Goal: Information Seeking & Learning: Learn about a topic

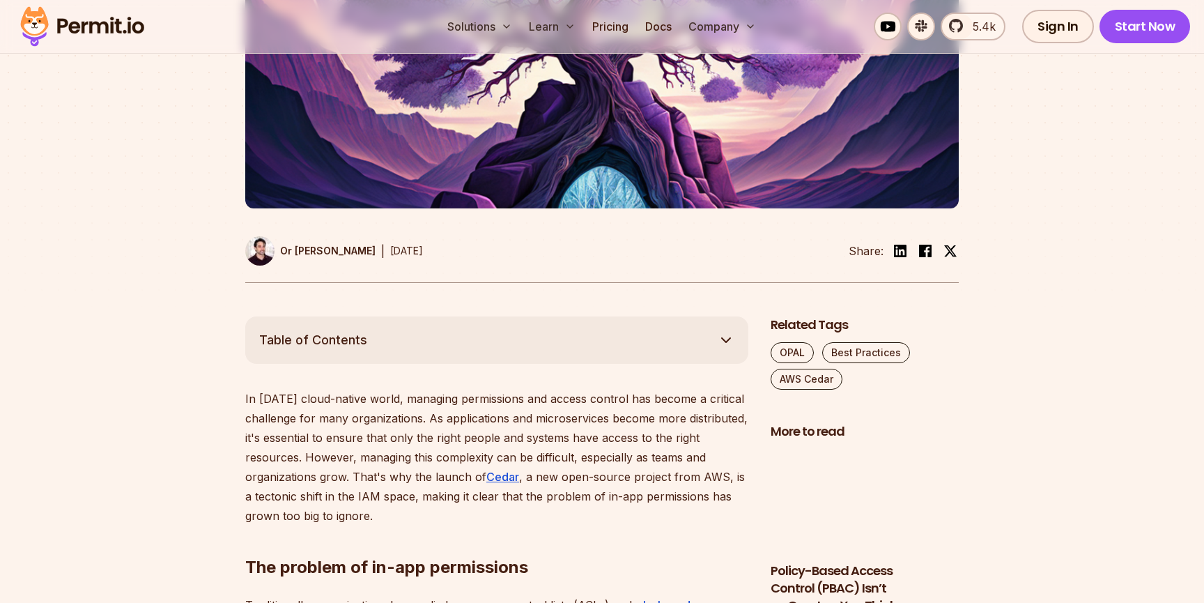
scroll to position [509, 0]
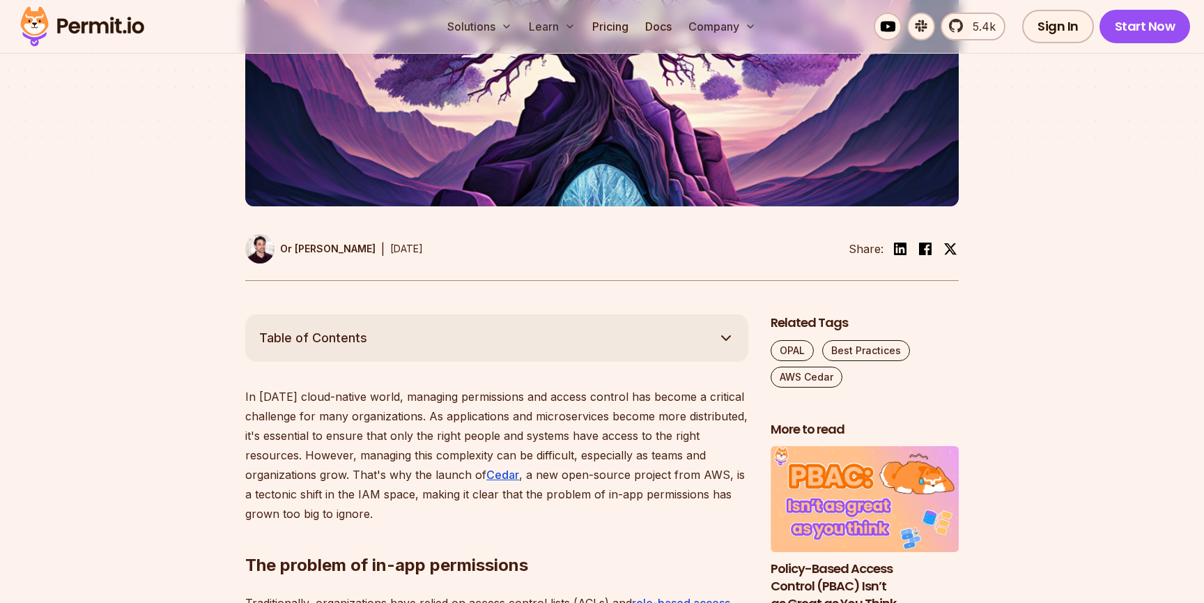
click at [295, 247] on p "Or [PERSON_NAME]" at bounding box center [327, 249] width 95 height 14
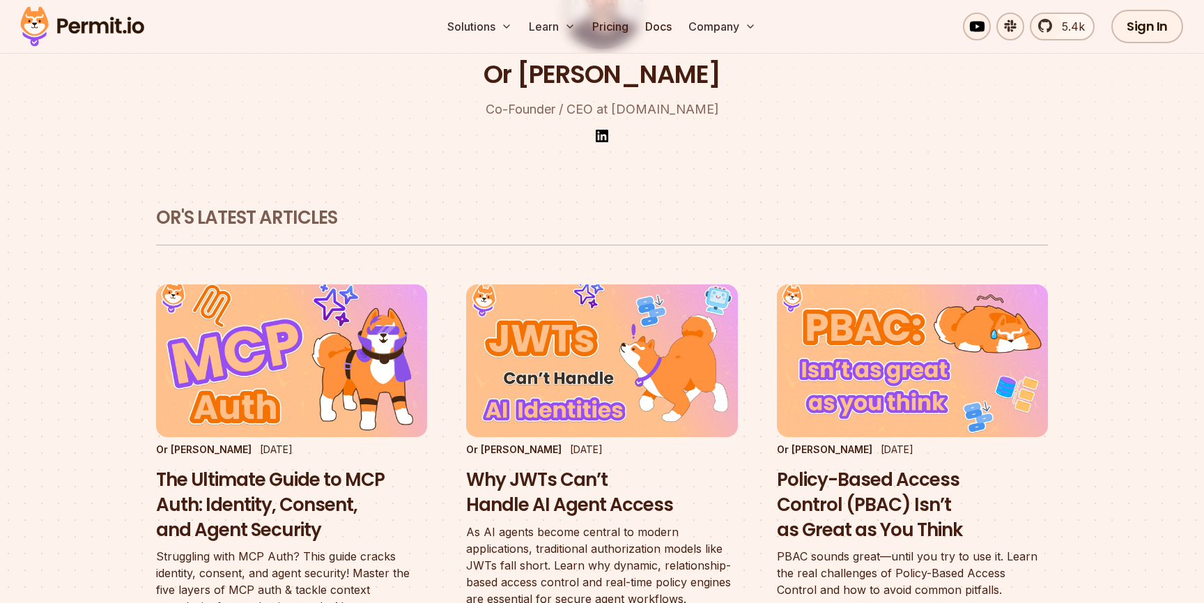
scroll to position [325, 0]
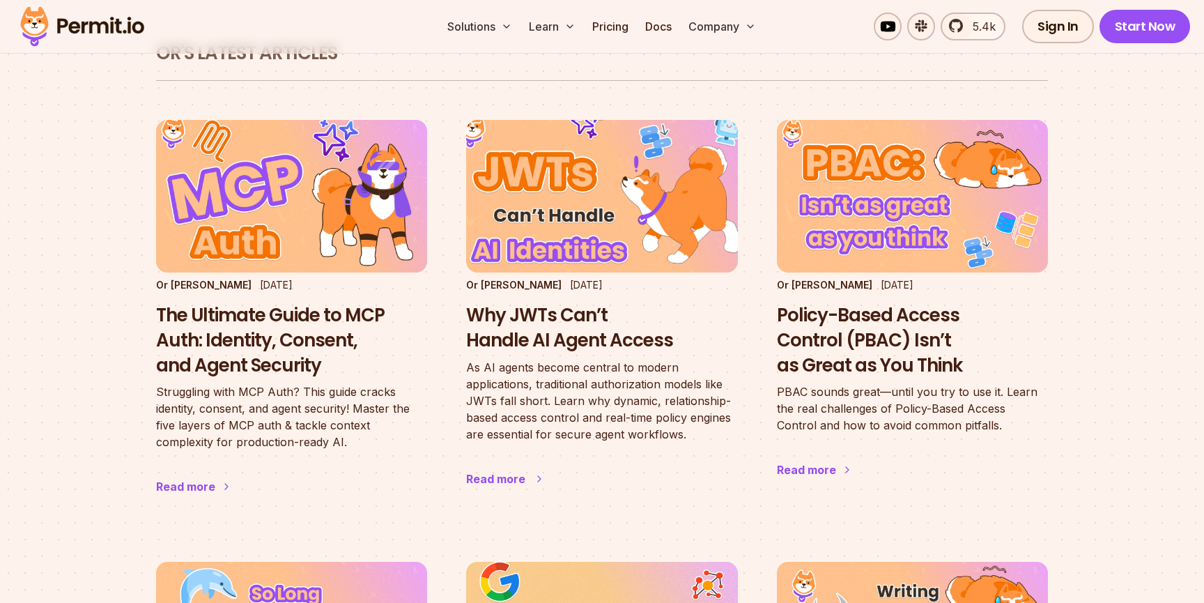
click at [502, 392] on p "As AI agents become central to modern applications, traditional authorization m…" at bounding box center [601, 401] width 271 height 84
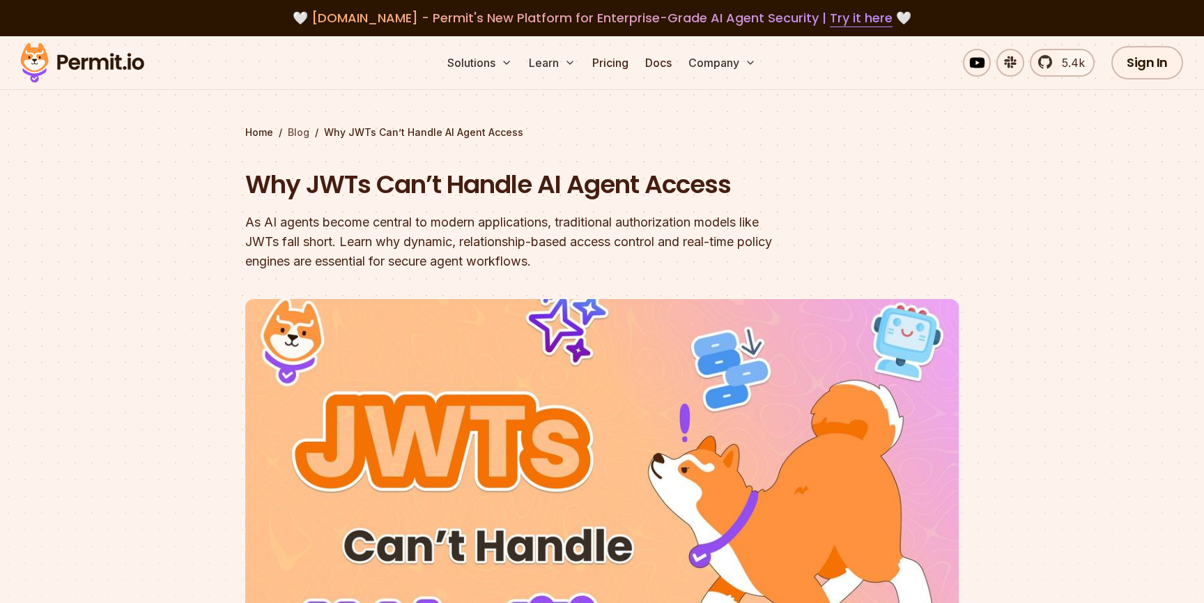
click at [300, 128] on link "Blog" at bounding box center [299, 132] width 22 height 14
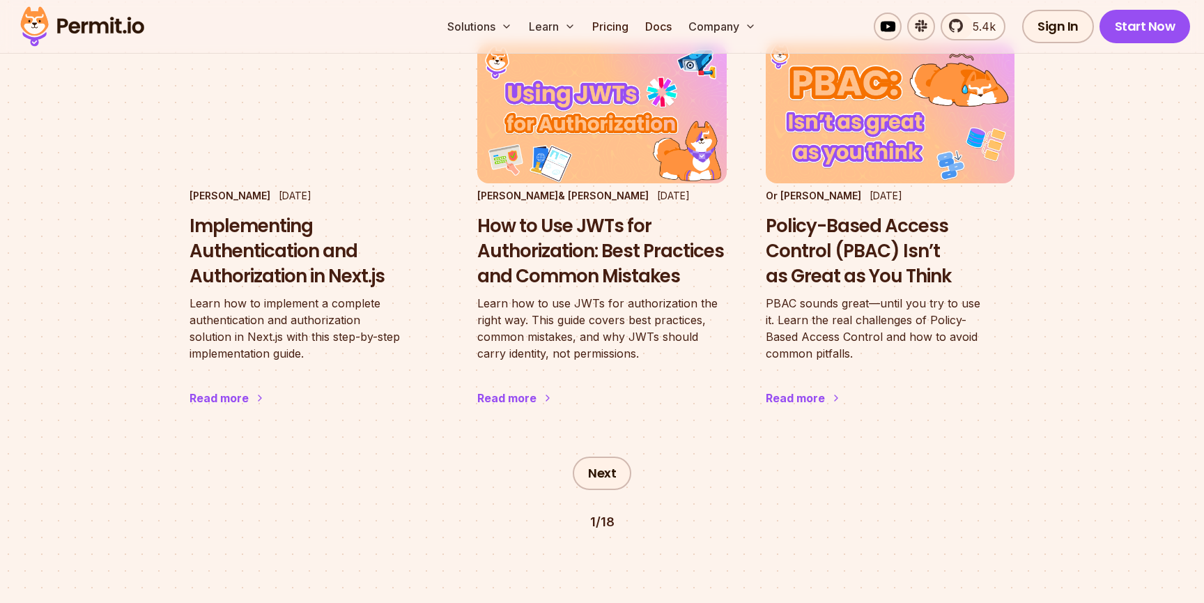
scroll to position [2461, 0]
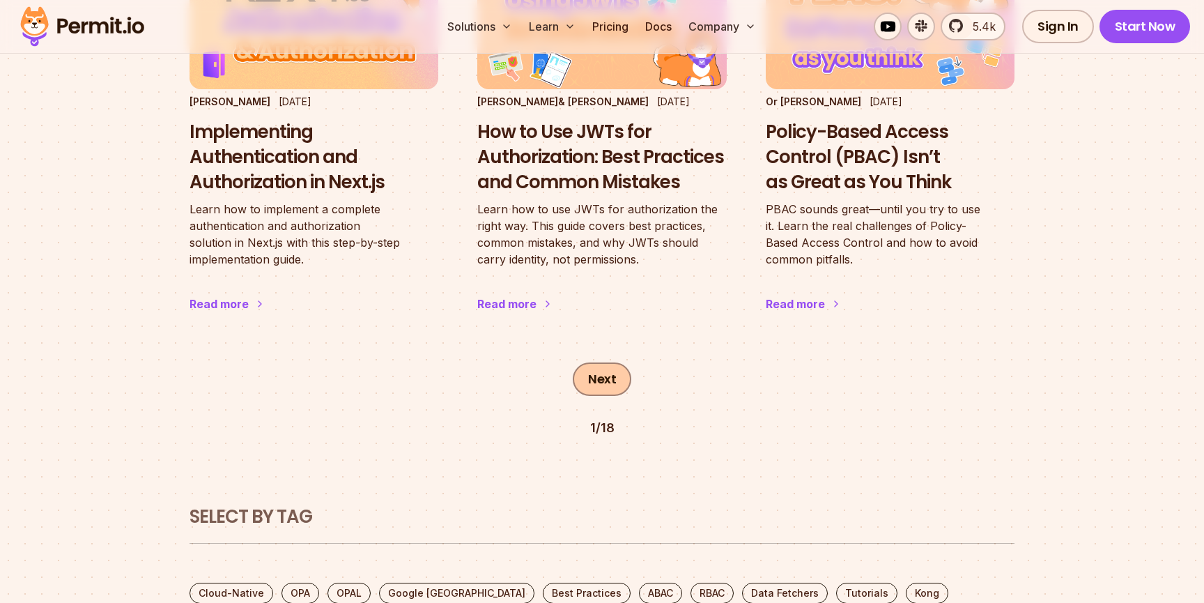
click at [610, 362] on link "Next" at bounding box center [602, 378] width 59 height 33
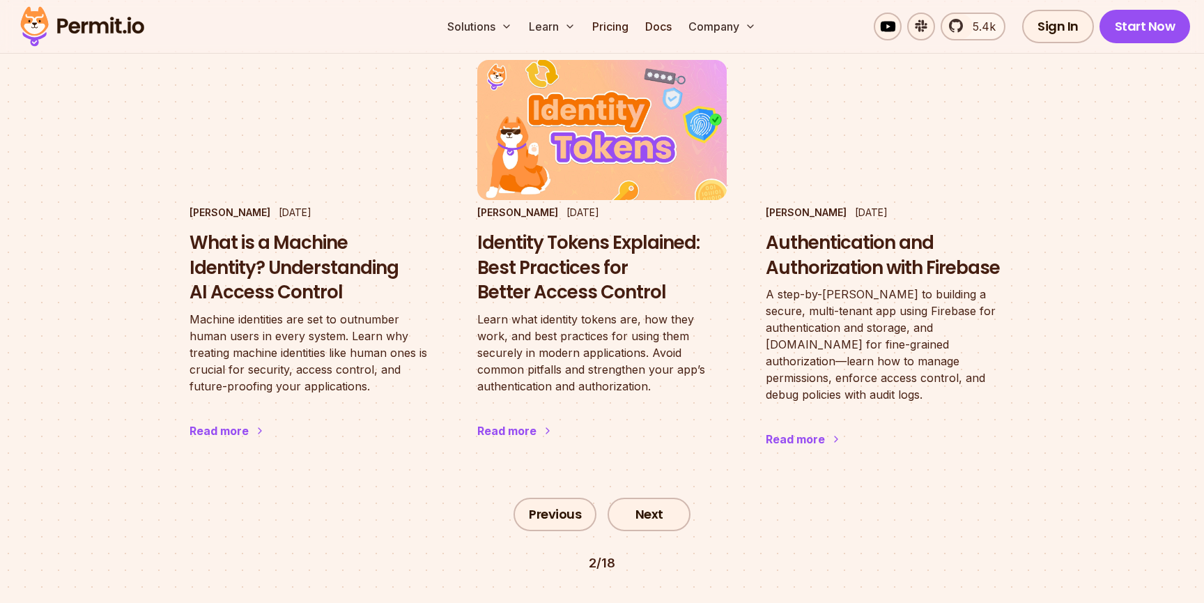
scroll to position [2345, 0]
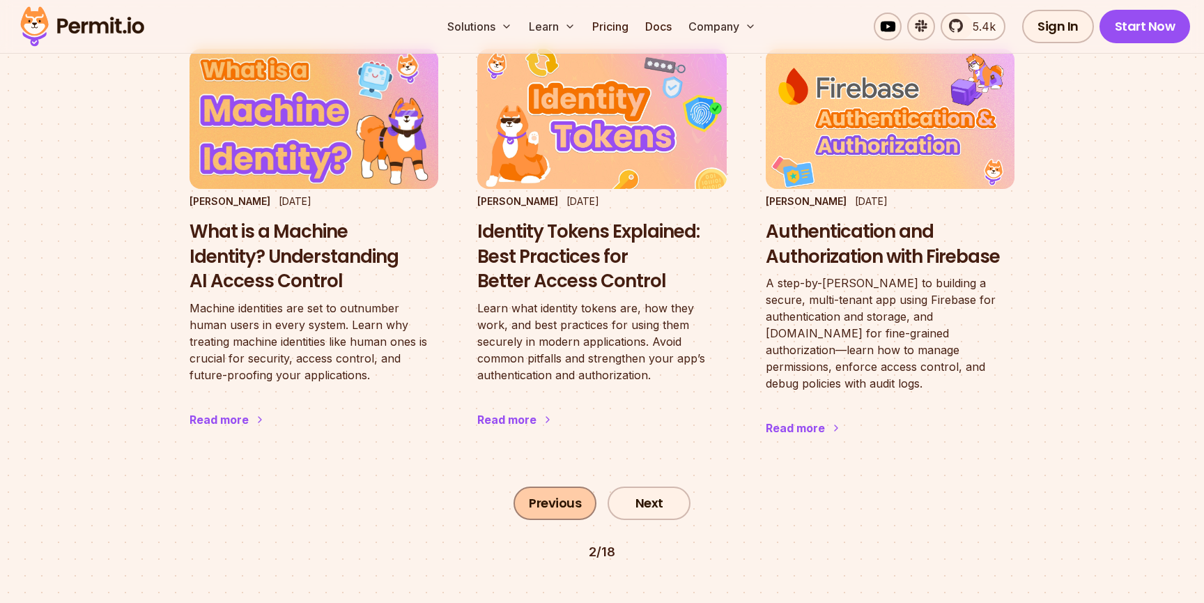
click at [561, 486] on link "Previous" at bounding box center [555, 502] width 83 height 33
